Goal: Information Seeking & Learning: Learn about a topic

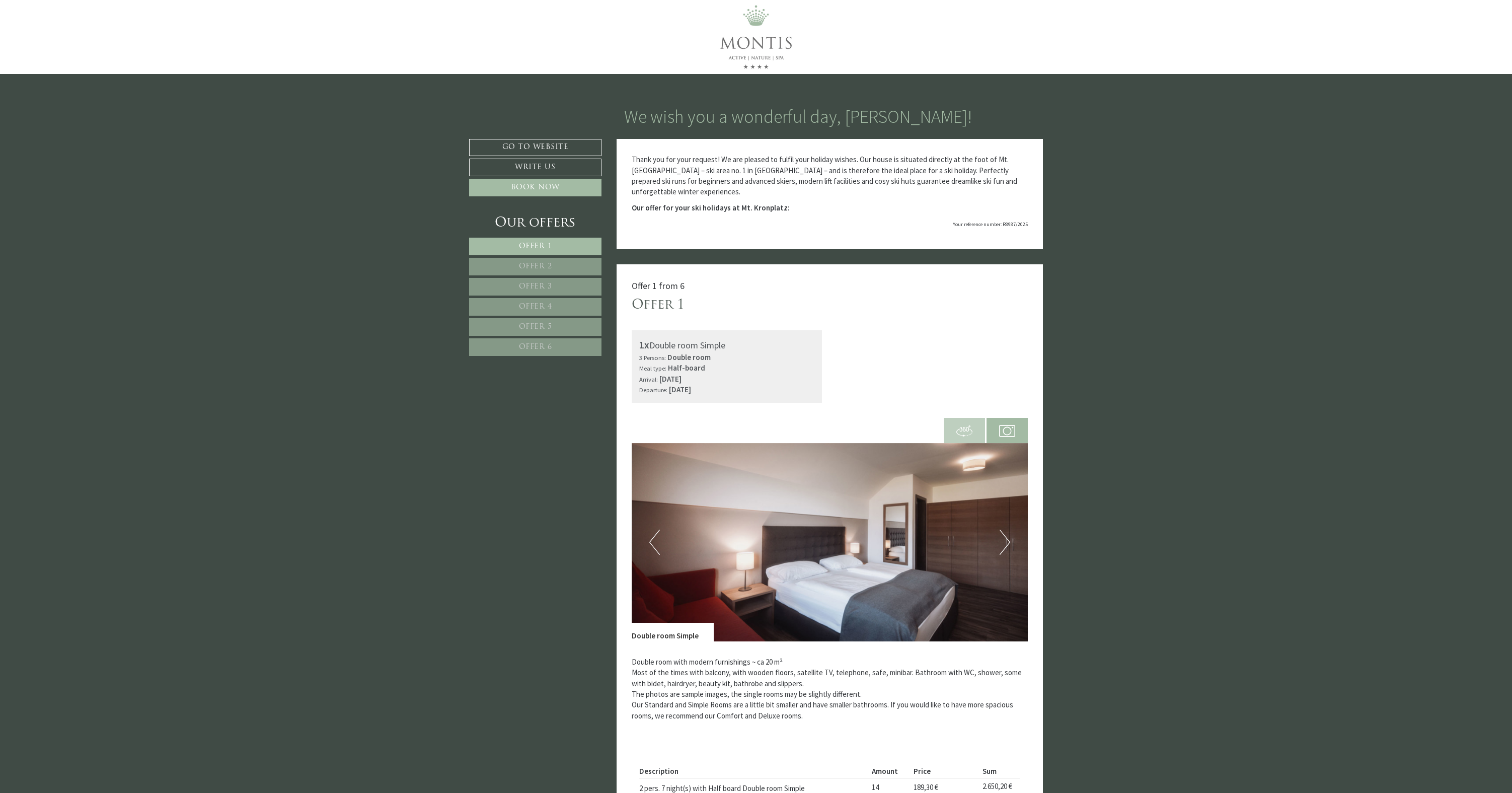
click at [549, 265] on span "Offer 2" at bounding box center [536, 266] width 33 height 7
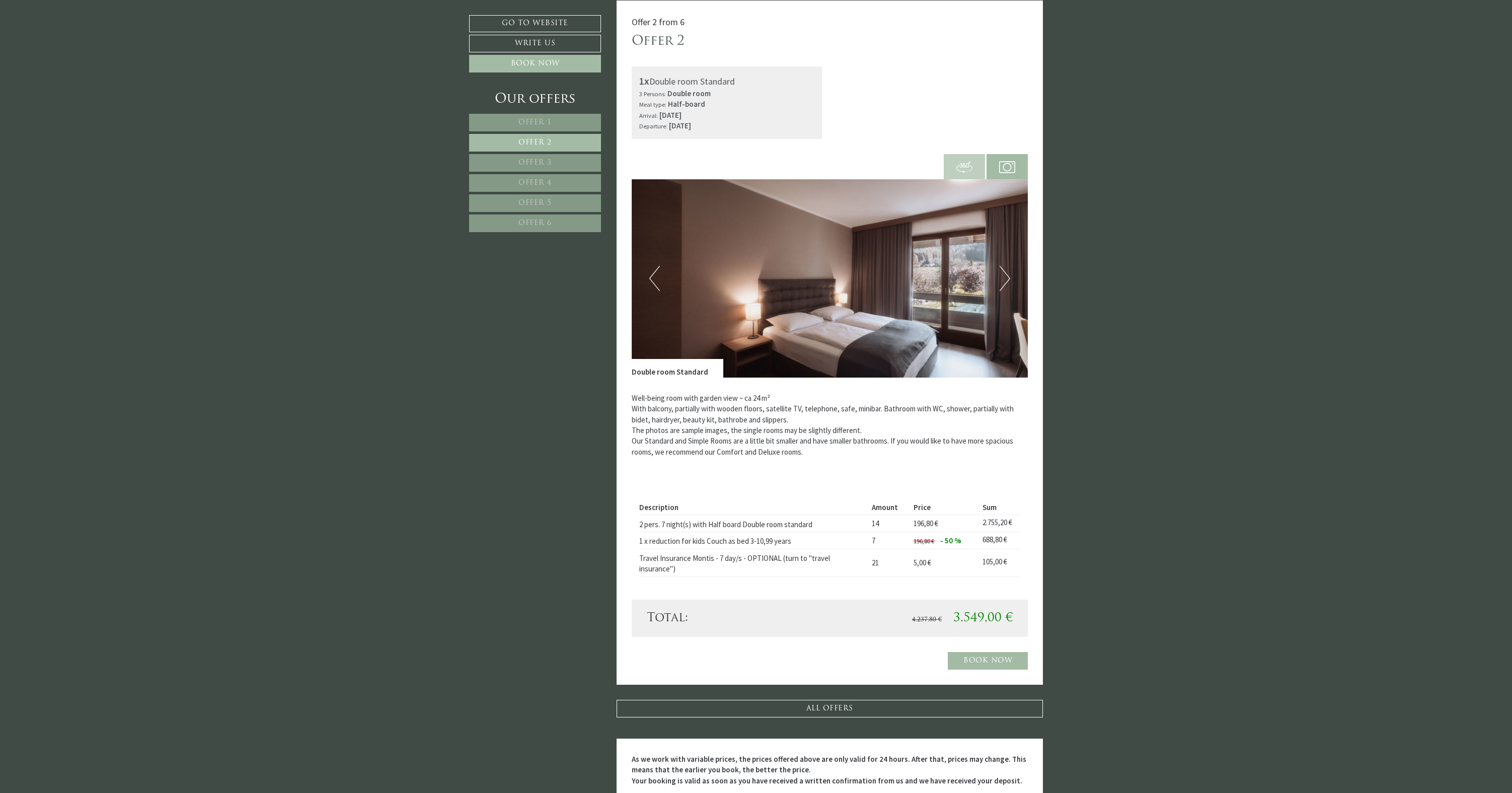
click at [548, 160] on span "Offer 3" at bounding box center [535, 162] width 33 height 7
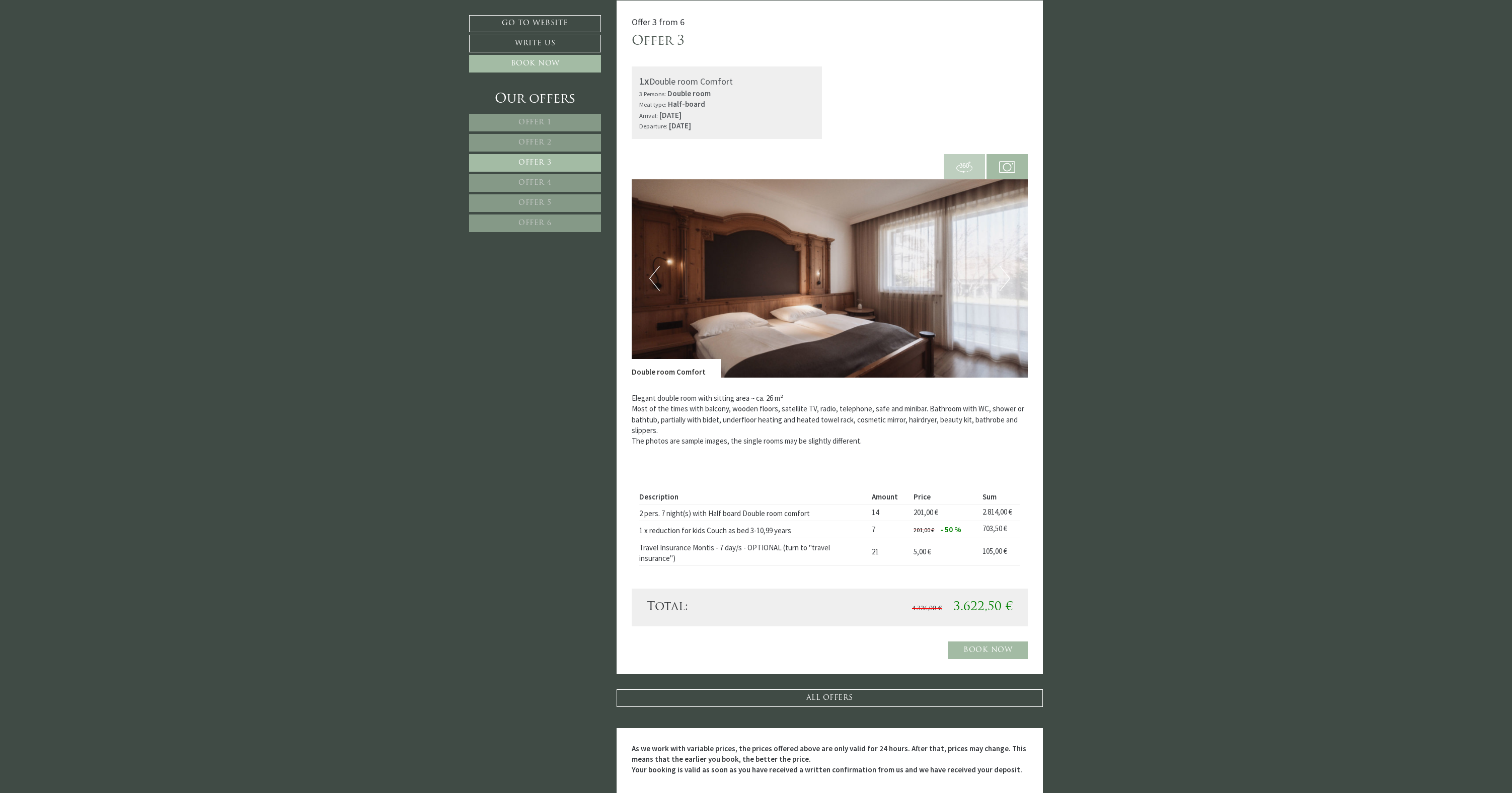
click at [551, 183] on span "Offer 4" at bounding box center [535, 182] width 33 height 7
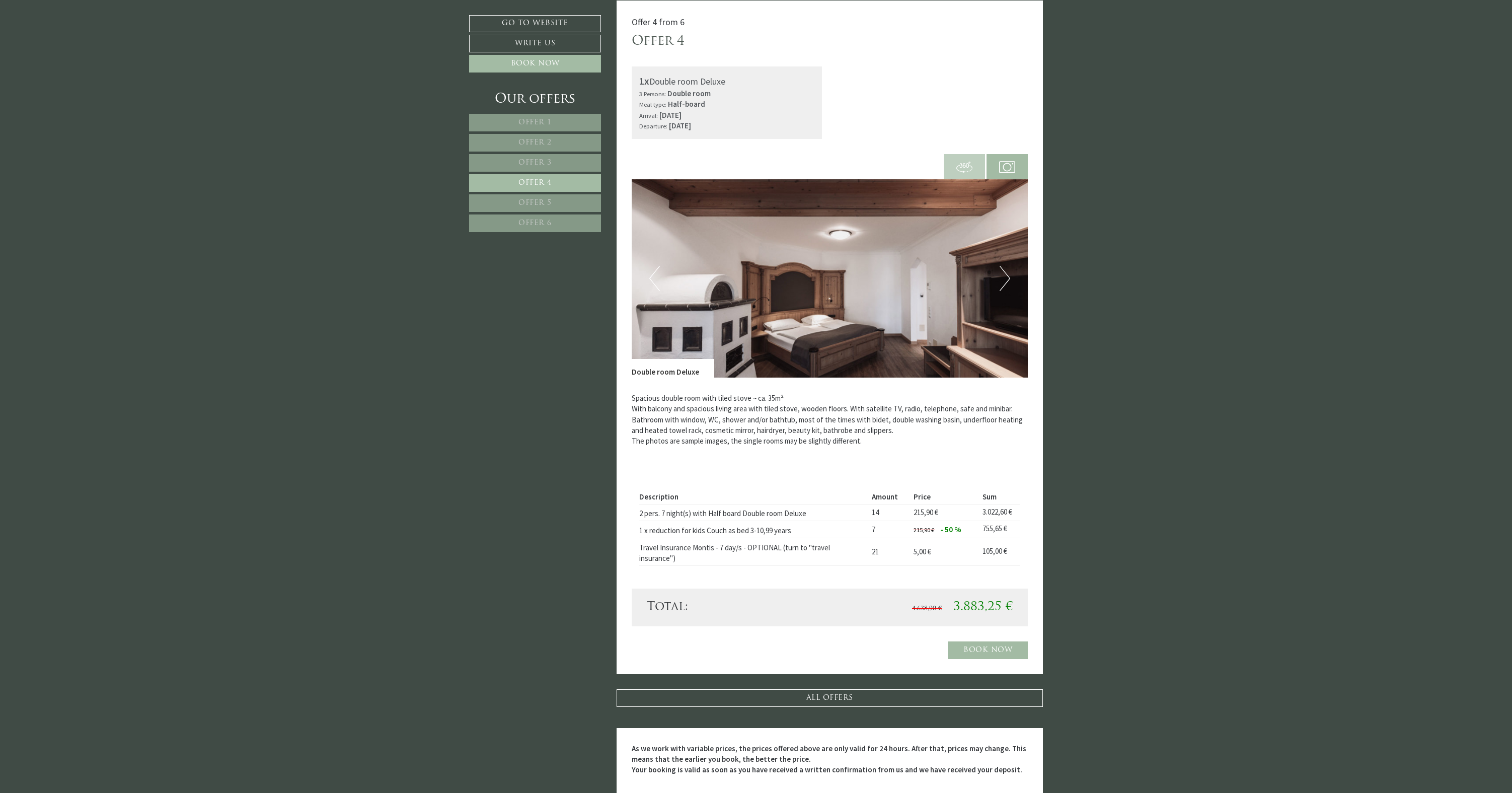
scroll to position [264, 0]
click at [549, 199] on span "Offer 5" at bounding box center [535, 202] width 33 height 7
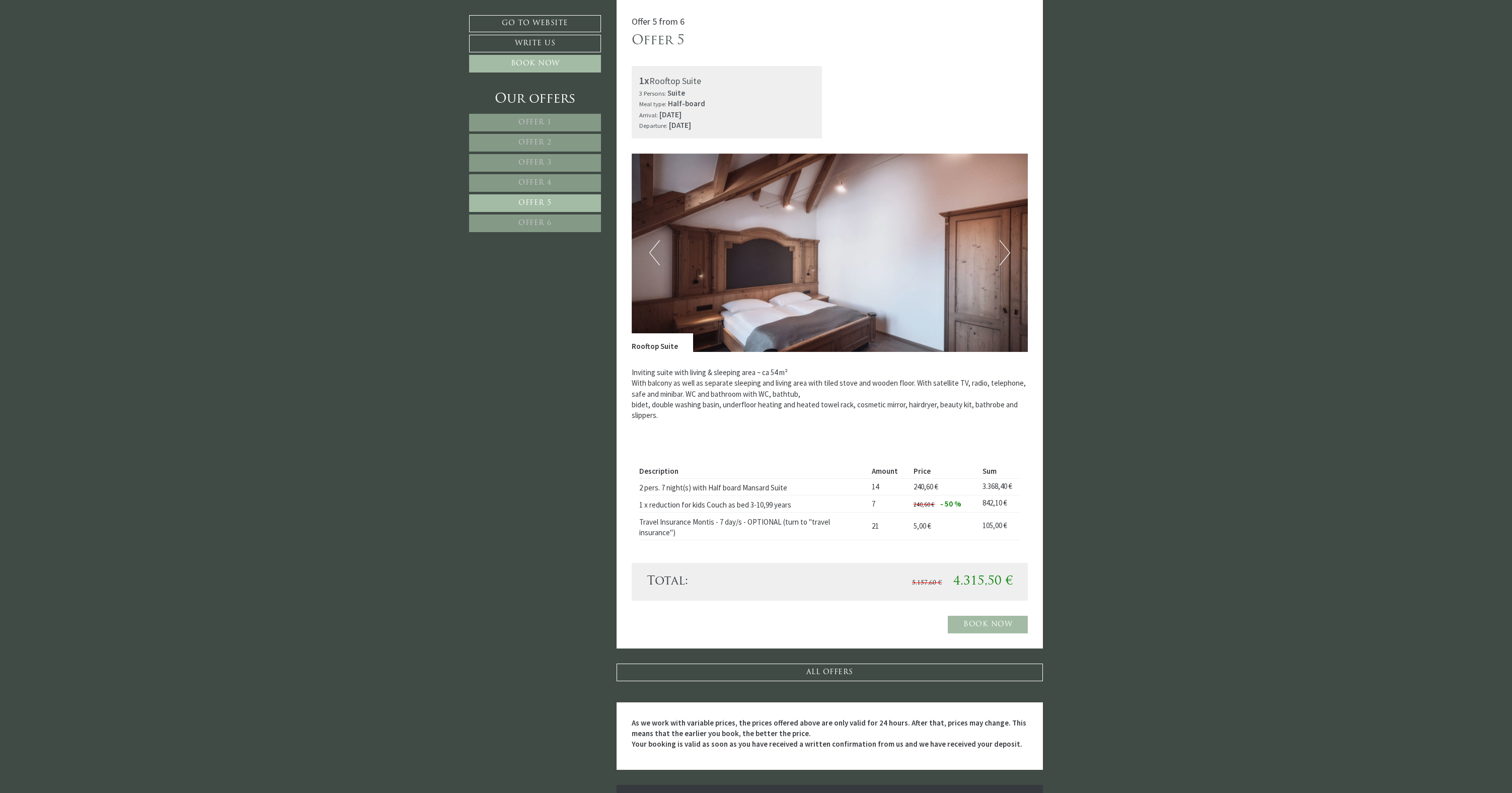
scroll to position [264, 0]
click at [543, 220] on span "Offer 6" at bounding box center [535, 223] width 33 height 7
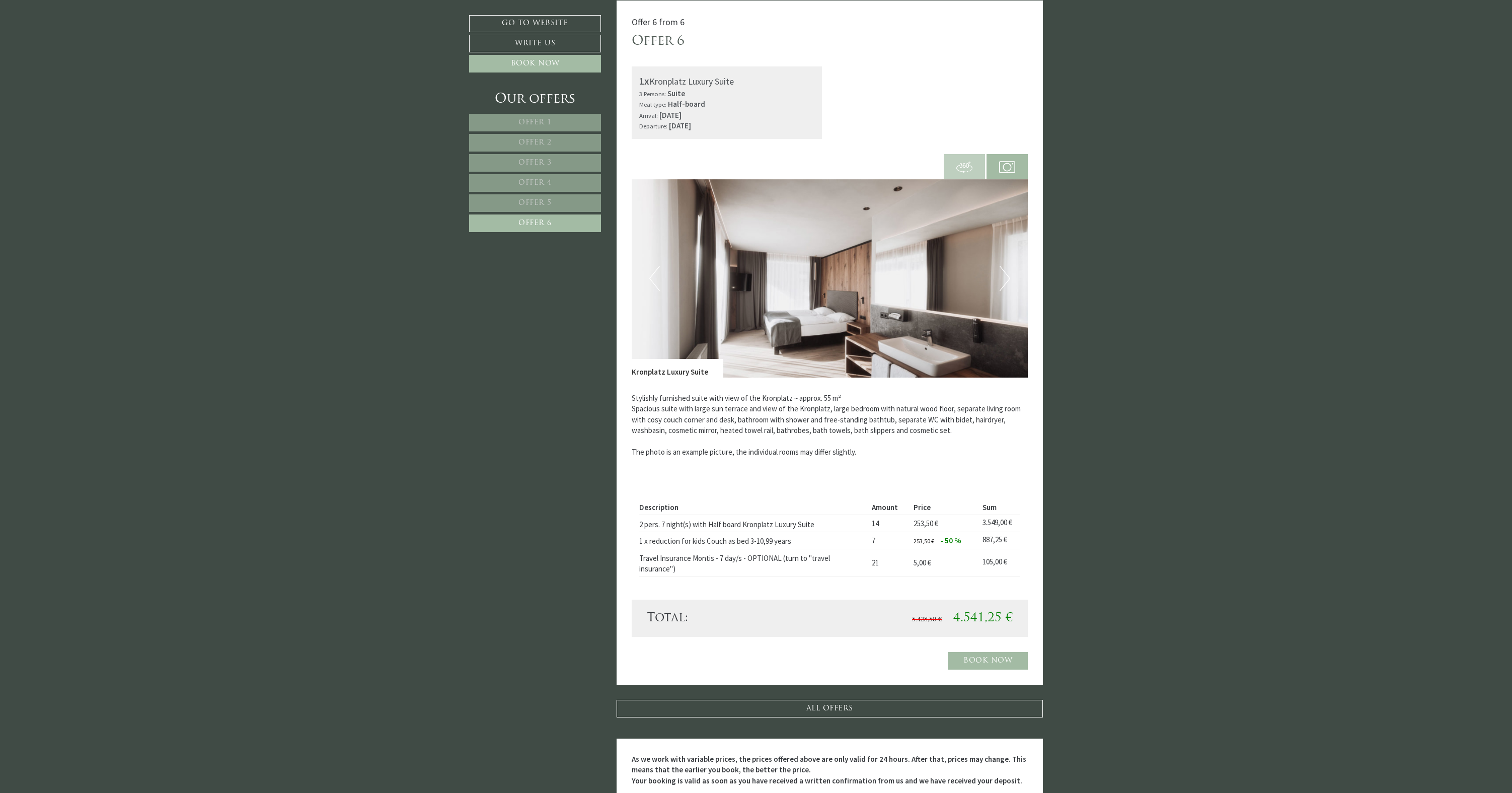
click at [559, 119] on link "Offer 1" at bounding box center [535, 123] width 132 height 18
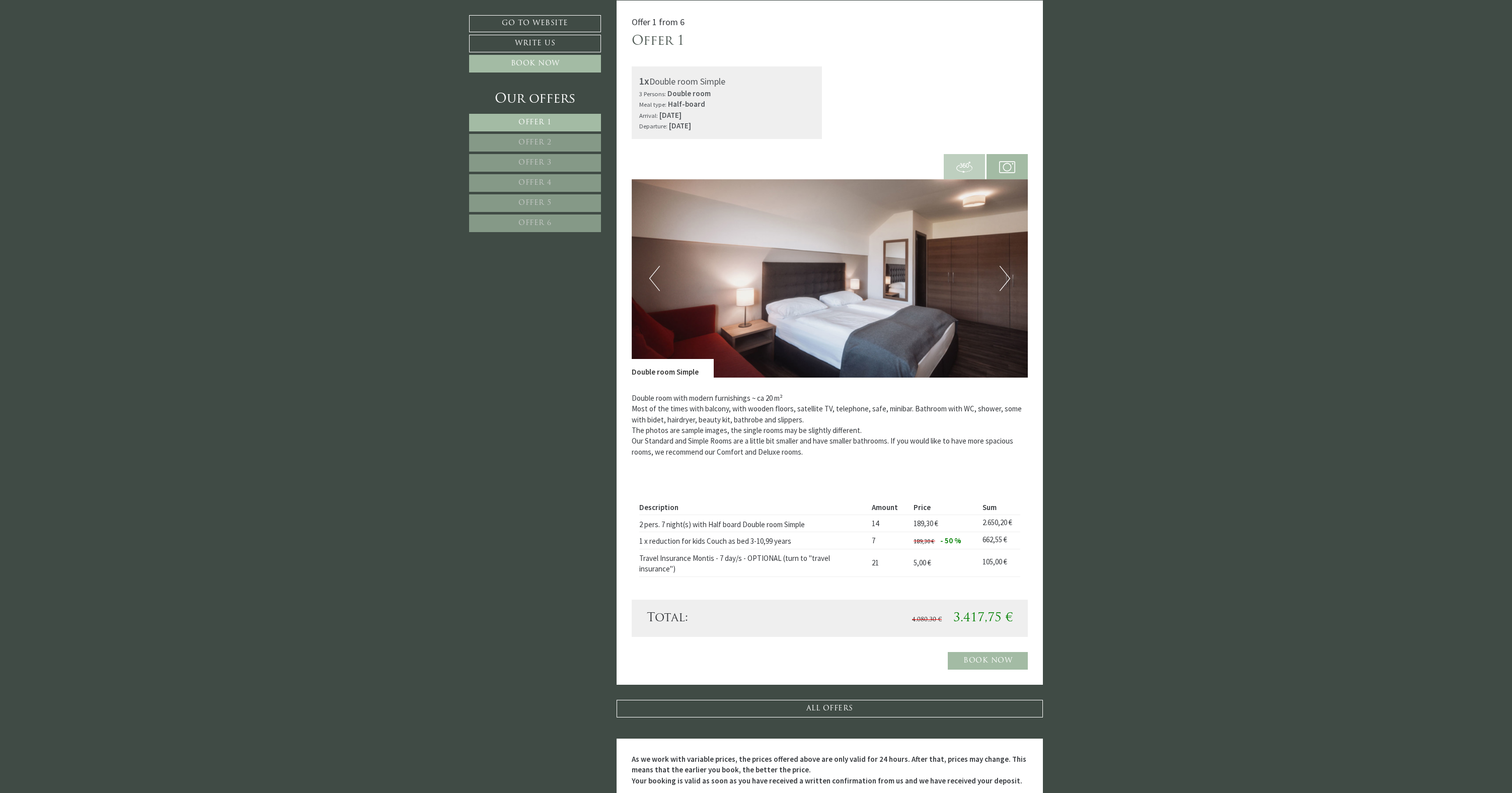
scroll to position [264, 0]
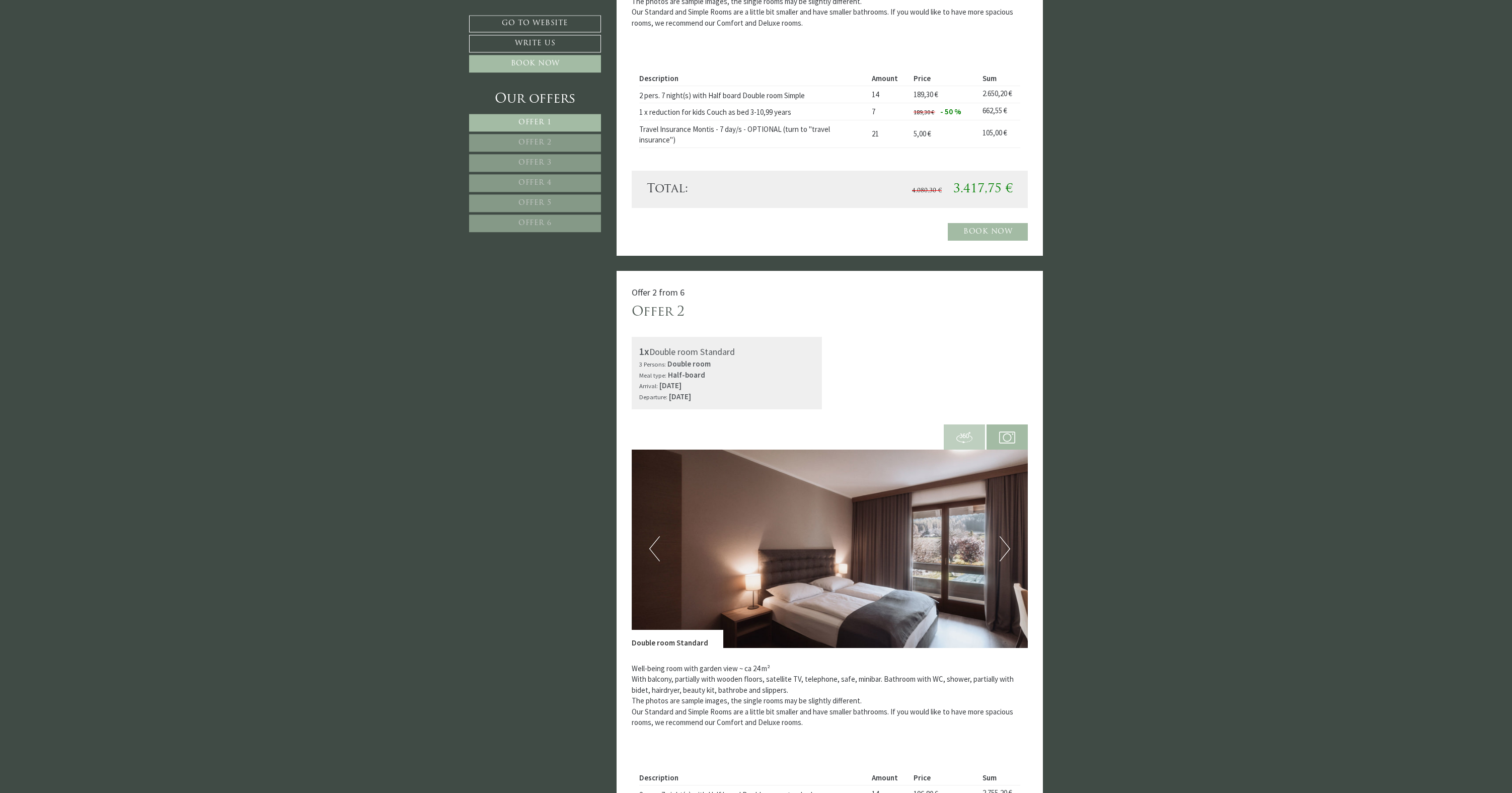
scroll to position [797, 0]
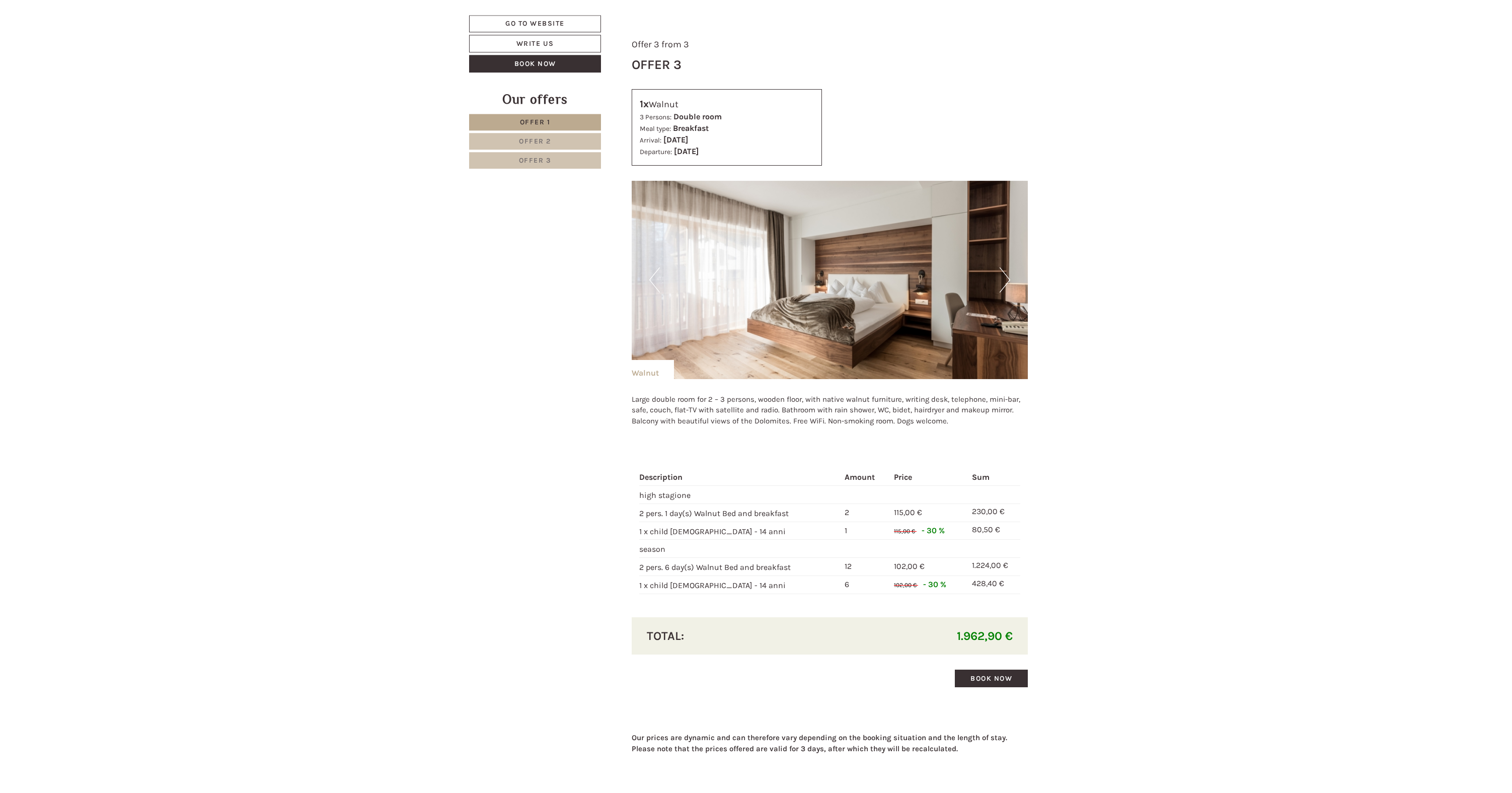
scroll to position [2073, 0]
